Goal: Task Accomplishment & Management: Complete application form

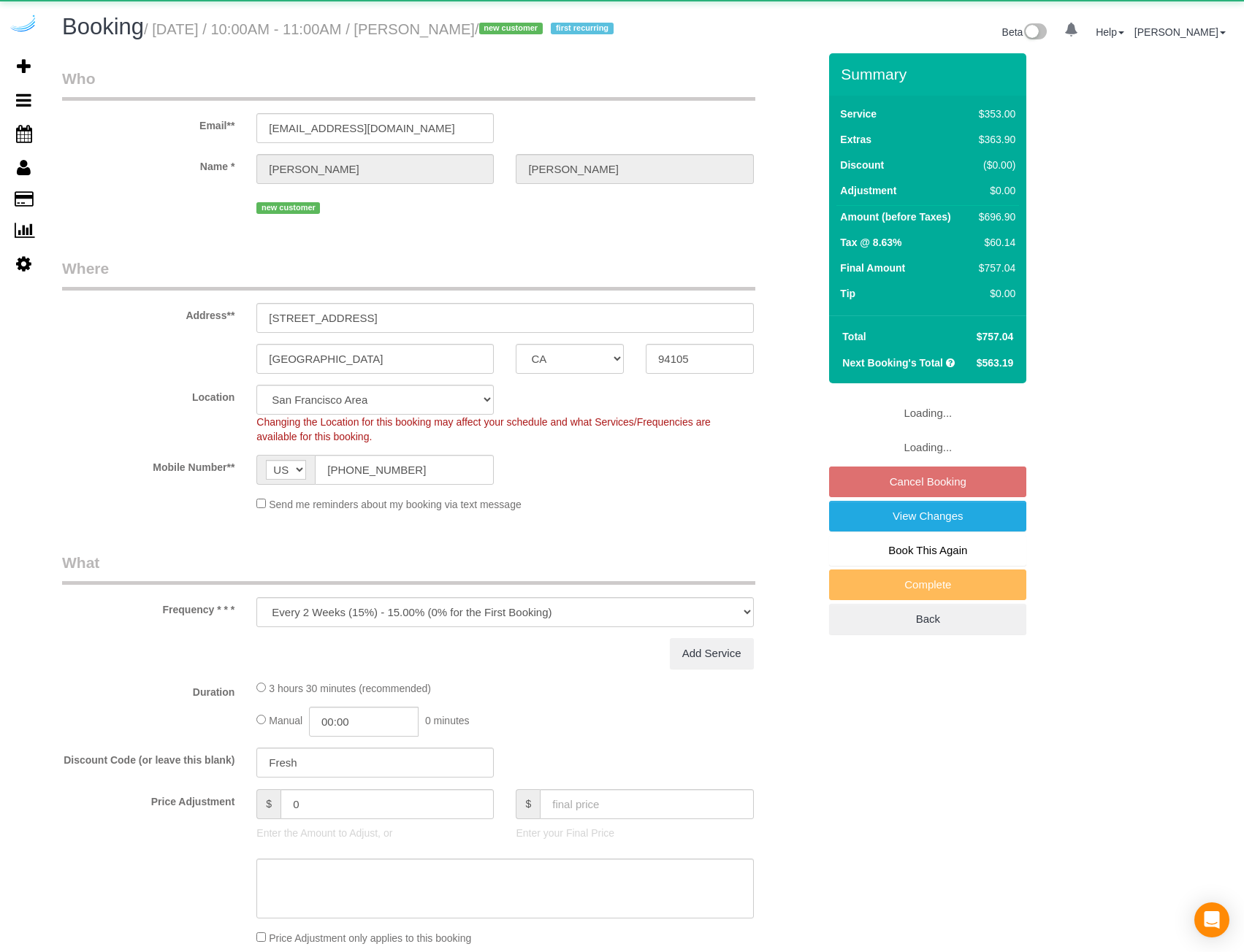
select select "CA"
select select "object:656"
select select "5"
select select "spot3"
select select "number:9"
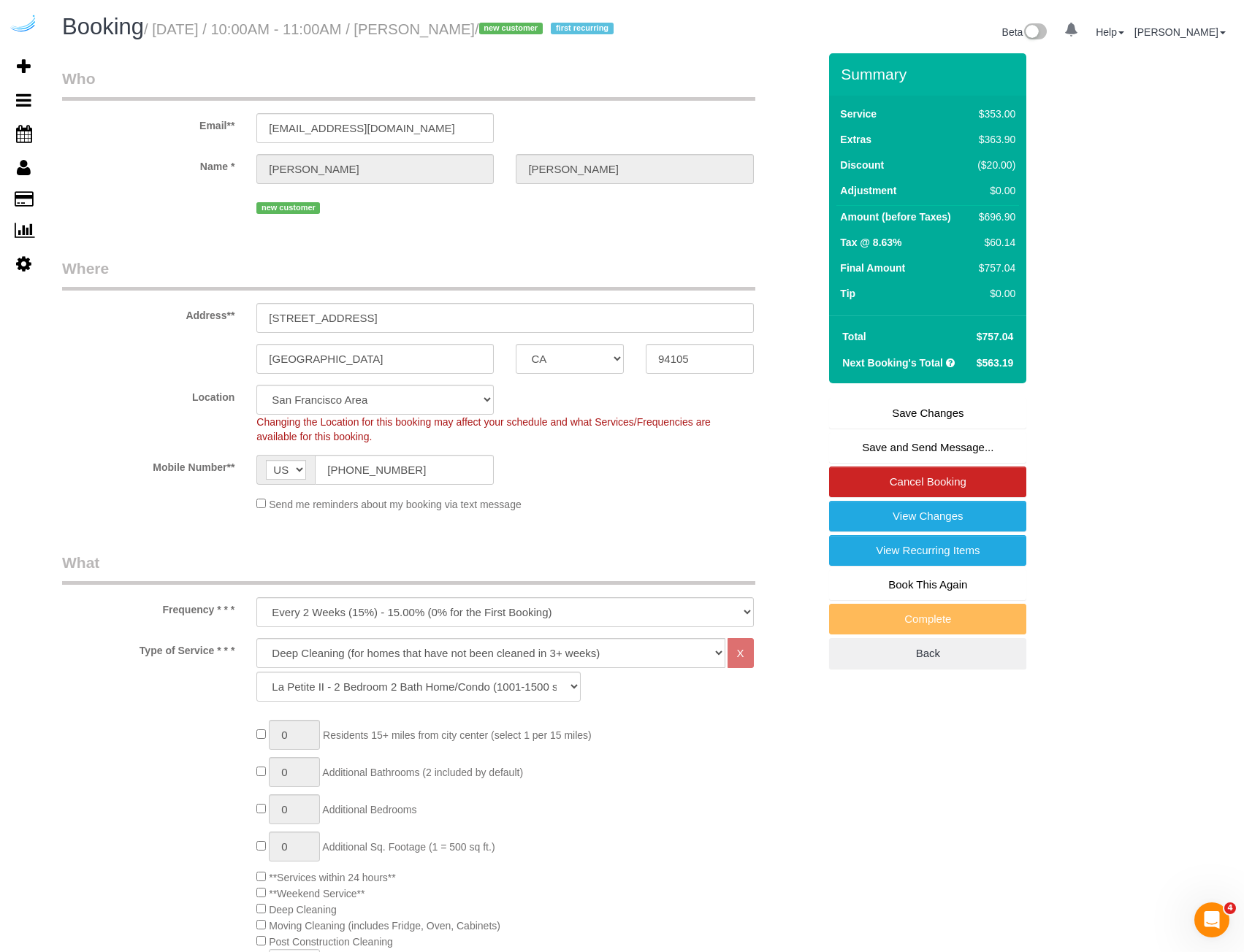
drag, startPoint x: 171, startPoint y: 221, endPoint x: 263, endPoint y: 178, distance: 101.6
click at [171, 218] on div "new customer" at bounding box center [440, 206] width 778 height 23
click at [304, 143] on input "[EMAIL_ADDRESS][DOMAIN_NAME]" at bounding box center [375, 129] width 238 height 30
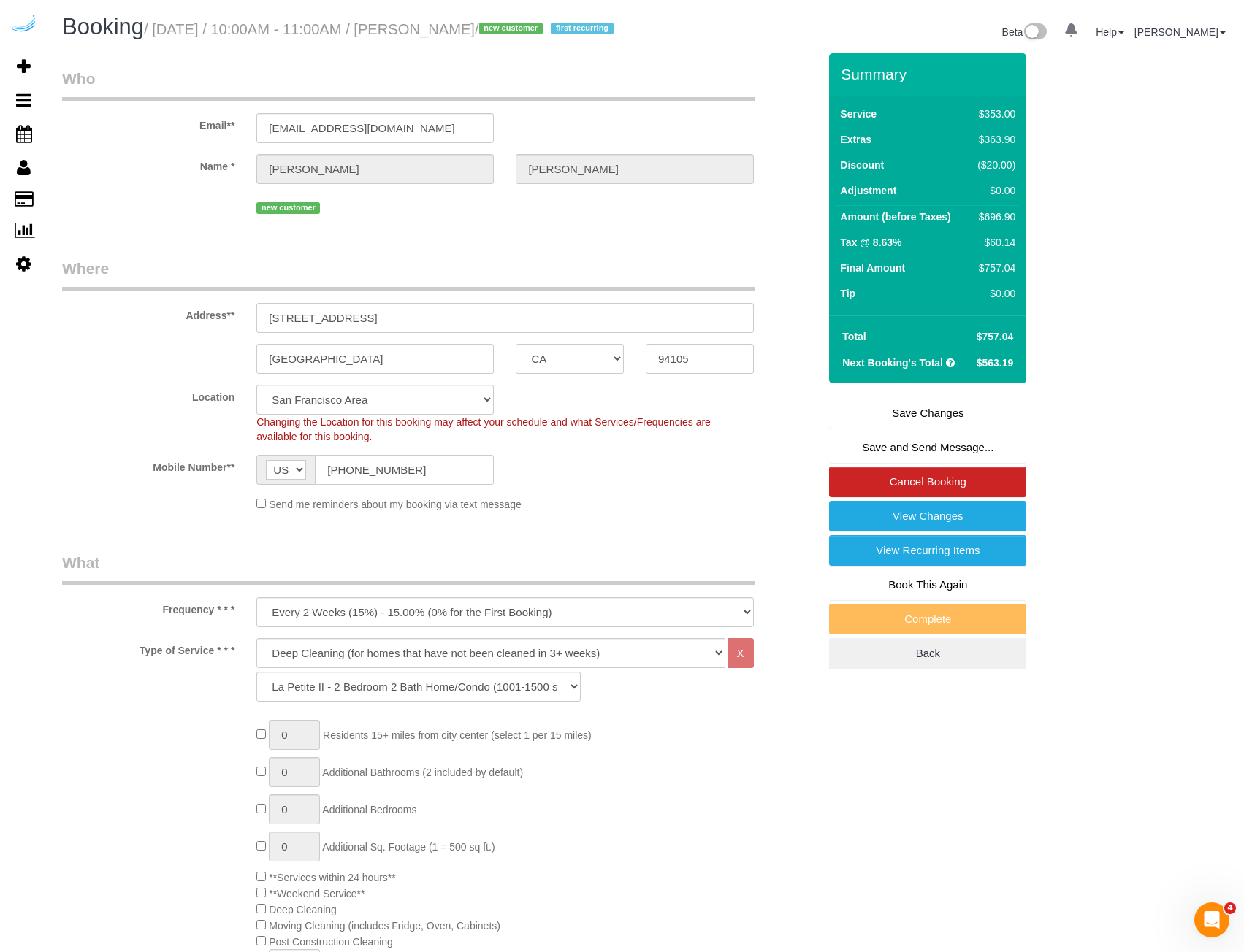
click at [921, 532] on link "View Changes" at bounding box center [928, 516] width 197 height 30
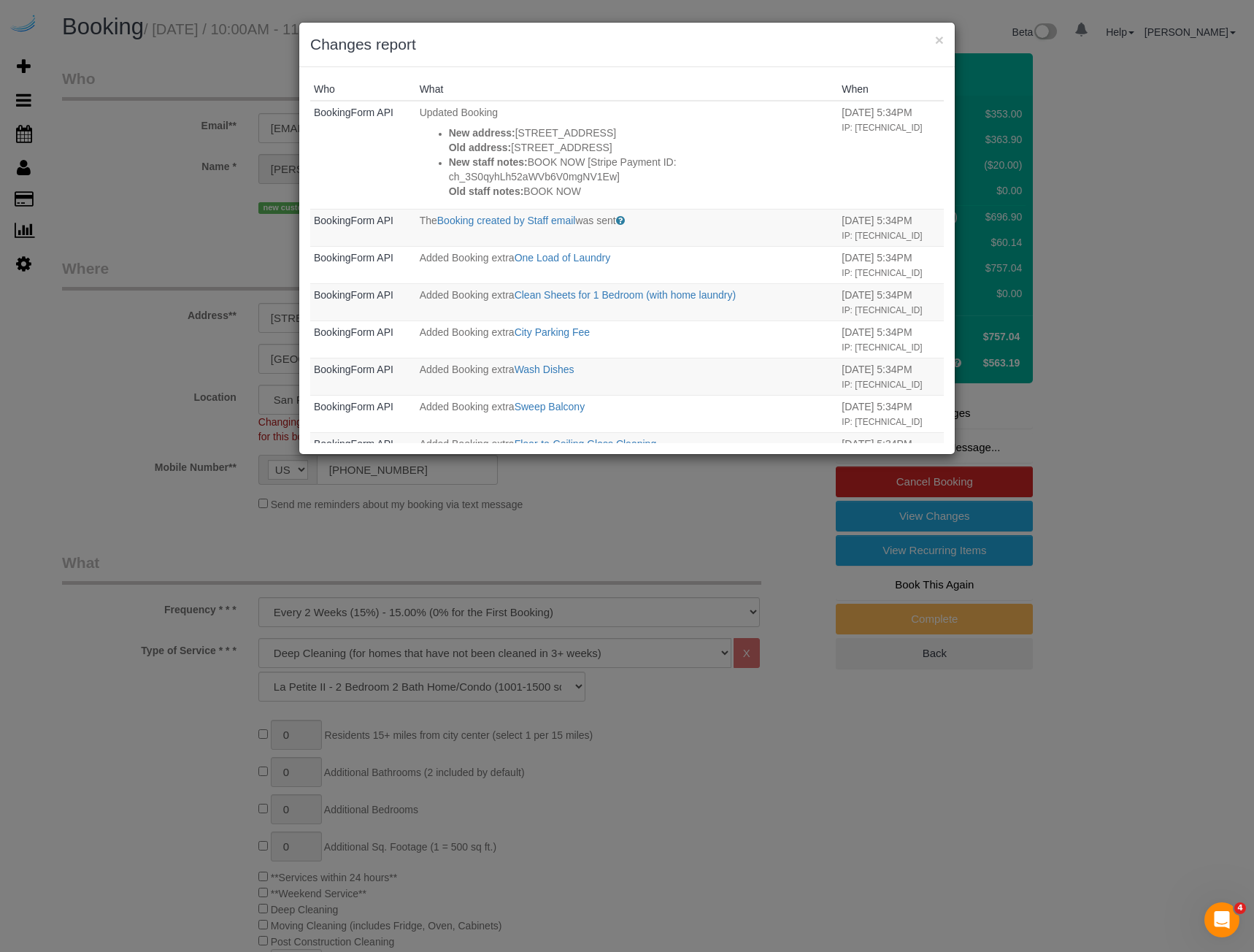
click at [107, 307] on div "× Changes report Who What When BookingForm API Updated Booking New address: [ST…" at bounding box center [627, 476] width 1254 height 952
click at [938, 41] on button "×" at bounding box center [939, 40] width 9 height 15
